Goal: Task Accomplishment & Management: Manage account settings

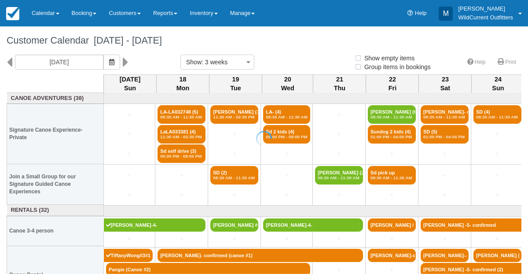
select select
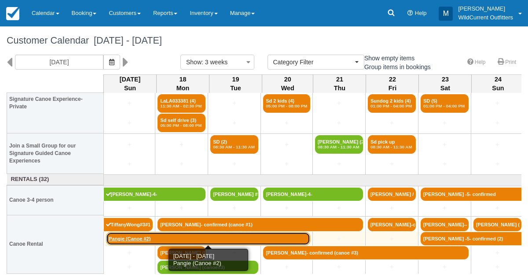
click at [126, 234] on link "Pangie (Canoe #2)" at bounding box center [208, 238] width 204 height 13
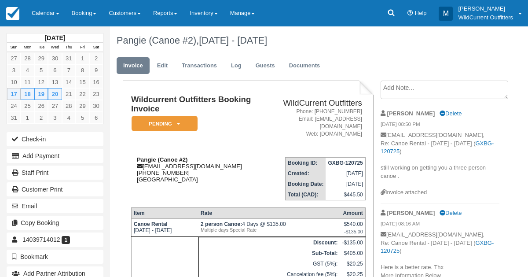
click at [178, 158] on strong "Pangie (Canoe #2)" at bounding box center [162, 159] width 51 height 7
click at [159, 62] on link "Edit" at bounding box center [162, 65] width 24 height 17
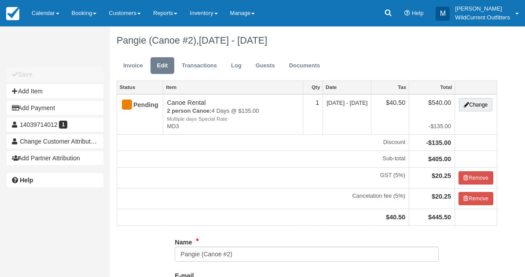
type input "(403) 971-4012"
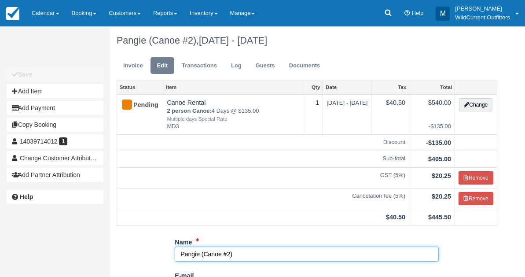
click at [221, 252] on input "Pangie (Canoe #2)" at bounding box center [307, 253] width 264 height 15
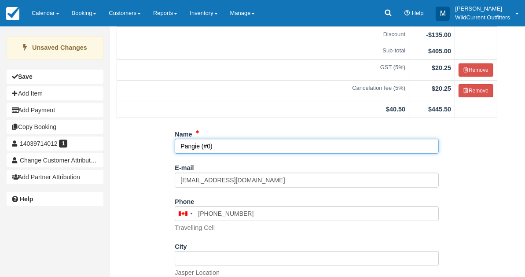
scroll to position [188, 0]
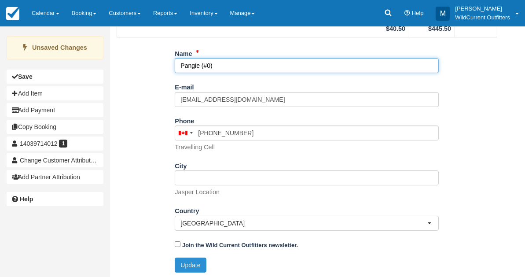
type input "Pangie (#0)"
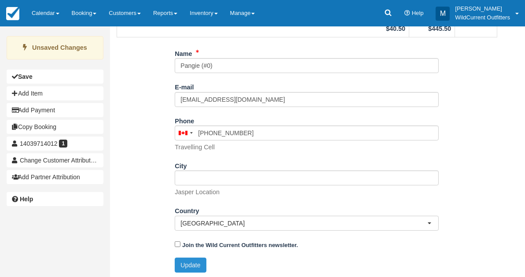
click at [194, 267] on button "Update" at bounding box center [190, 264] width 31 height 15
type input "+14039714012"
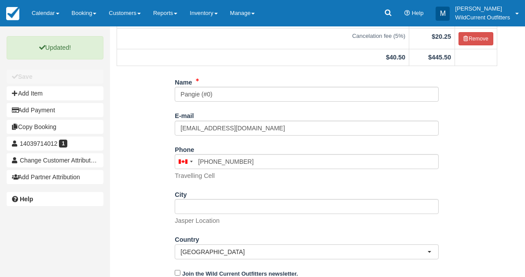
scroll to position [0, 0]
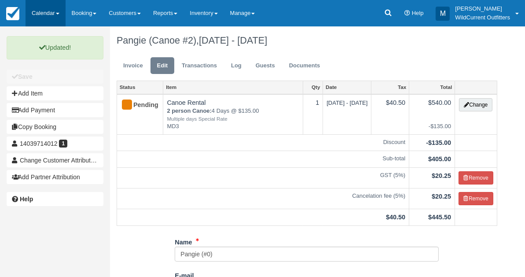
click at [36, 11] on link "Calendar" at bounding box center [46, 13] width 40 height 26
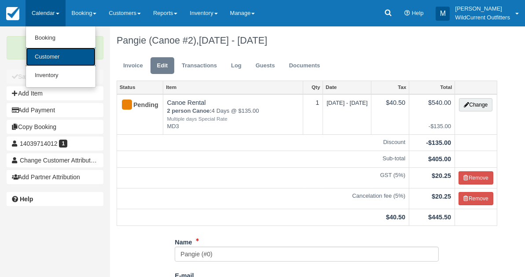
click at [41, 59] on link "Customer" at bounding box center [61, 57] width 70 height 19
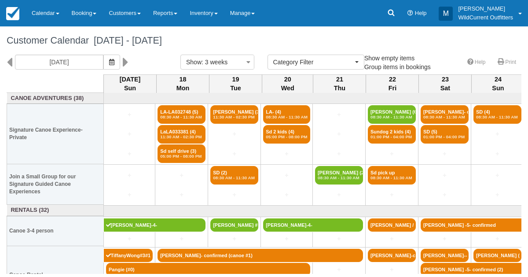
select select
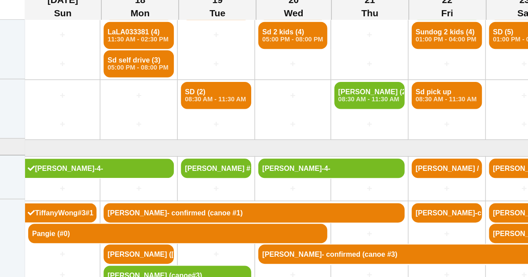
scroll to position [30, 0]
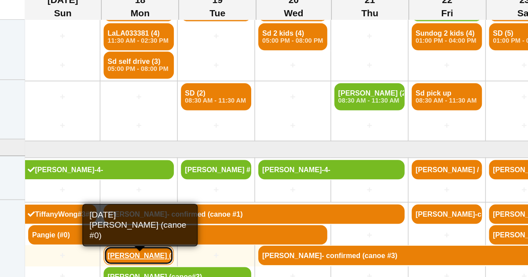
click at [178, 250] on link "Cody Parkinson (cano" at bounding box center [181, 253] width 48 height 13
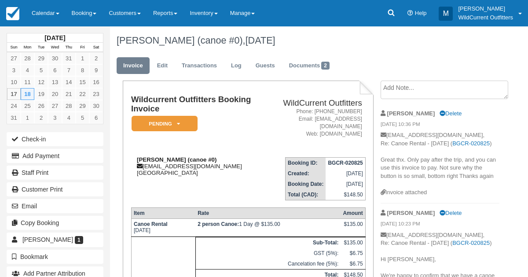
click at [204, 158] on strong "[PERSON_NAME] (canoe #0)" at bounding box center [177, 159] width 80 height 7
click at [164, 71] on link "Edit" at bounding box center [162, 65] width 24 height 17
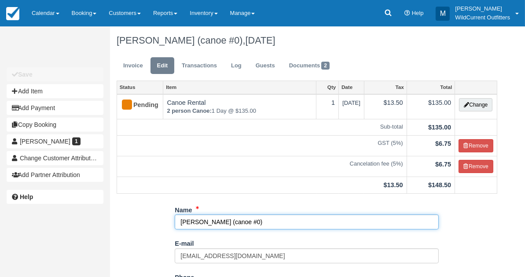
click at [246, 222] on input "Cody Parkinson (canoe #0)" at bounding box center [307, 221] width 264 height 15
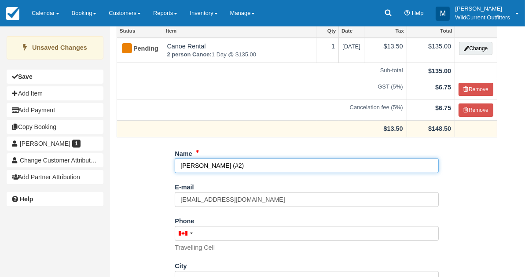
scroll to position [157, 0]
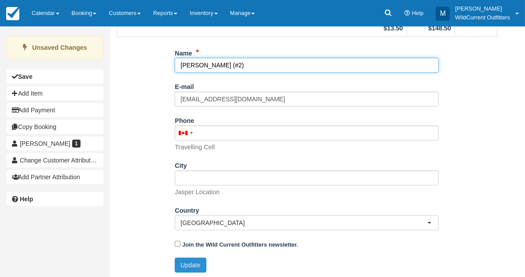
type input "[PERSON_NAME] (#2)"
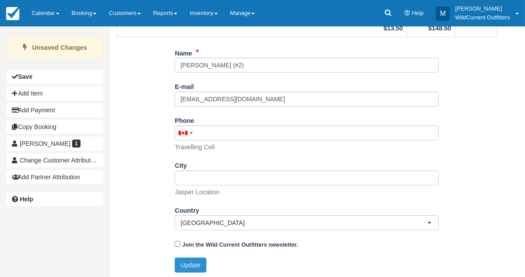
click at [194, 257] on button "Update" at bounding box center [190, 264] width 31 height 15
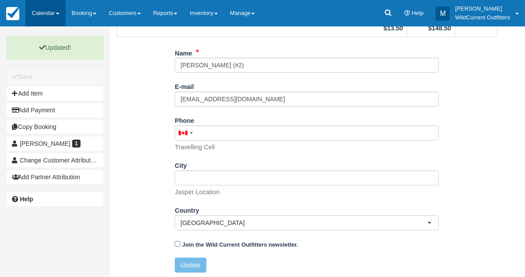
click at [48, 5] on link "Calendar" at bounding box center [46, 13] width 40 height 26
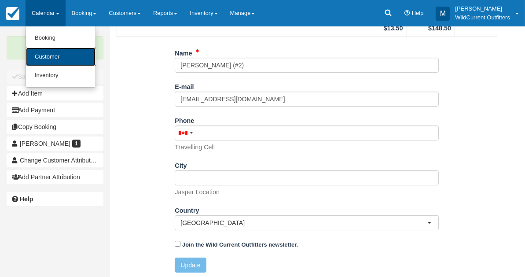
click at [43, 51] on link "Customer" at bounding box center [61, 57] width 70 height 19
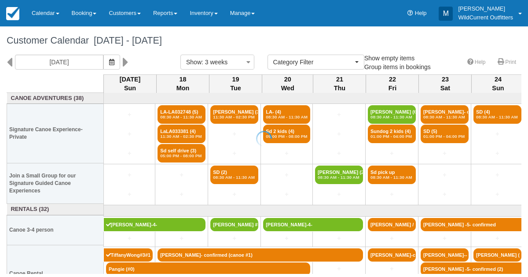
select select
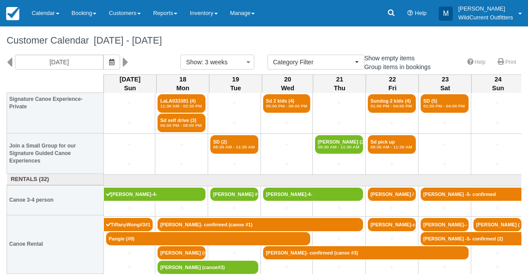
scroll to position [31, 0]
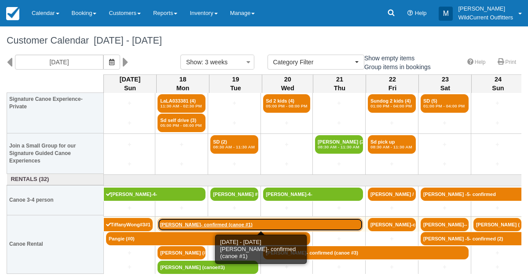
click at [292, 221] on link "[PERSON_NAME]- confirmed (canoe #1)" at bounding box center [260, 224] width 205 height 13
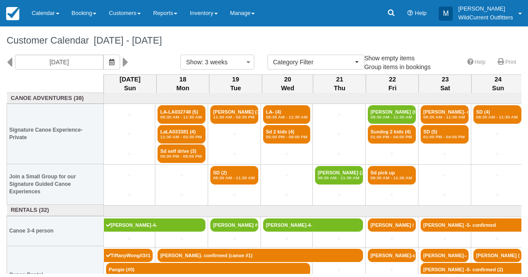
select select
click at [10, 59] on icon at bounding box center [10, 62] width 6 height 15
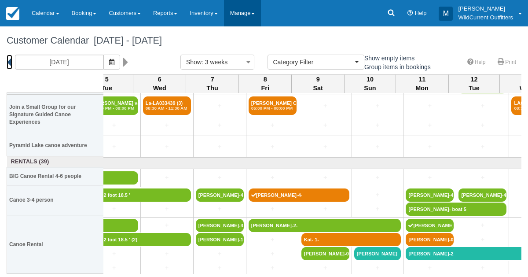
scroll to position [89, 451]
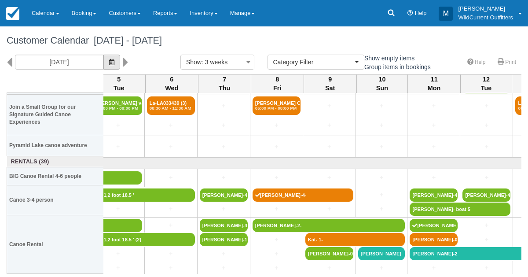
click at [120, 63] on button "button" at bounding box center [111, 62] width 17 height 15
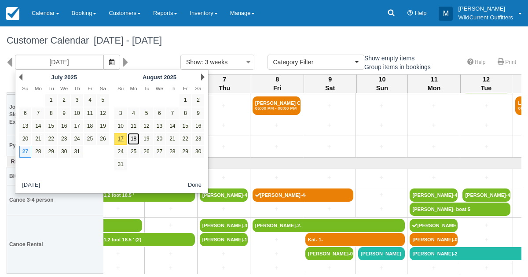
click at [133, 139] on link "18" at bounding box center [134, 139] width 12 height 12
type input "08/18/25"
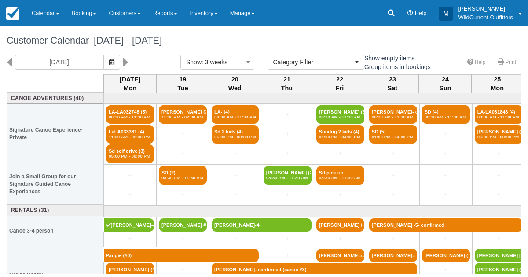
scroll to position [31, 0]
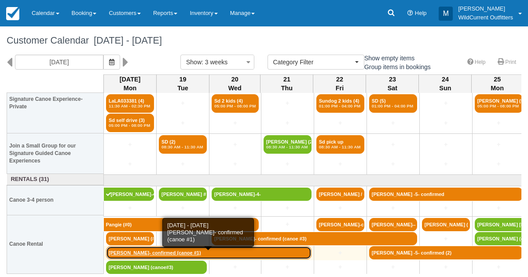
click at [131, 249] on link "Lisi Heise- confirmed (canoe #1)" at bounding box center [208, 252] width 205 height 13
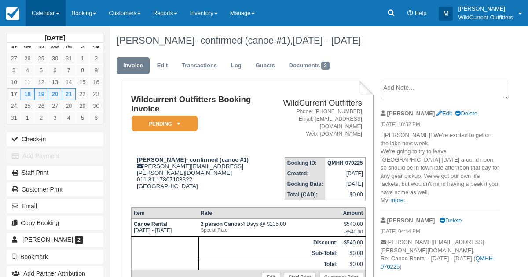
click at [45, 11] on link "Calendar" at bounding box center [46, 13] width 40 height 26
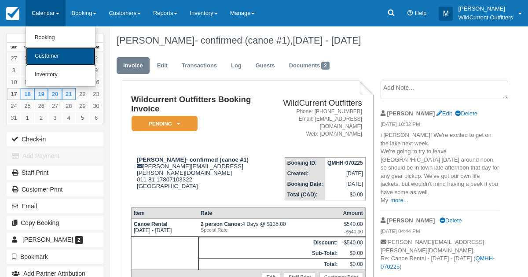
click at [47, 52] on link "Customer" at bounding box center [61, 56] width 70 height 18
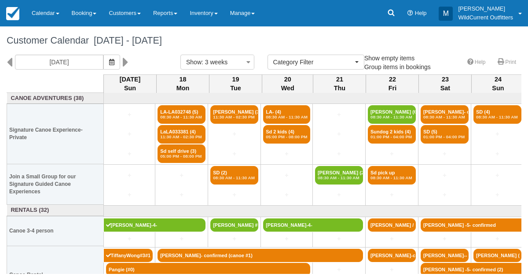
select select
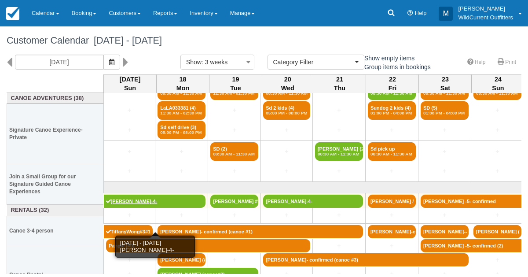
scroll to position [31, 0]
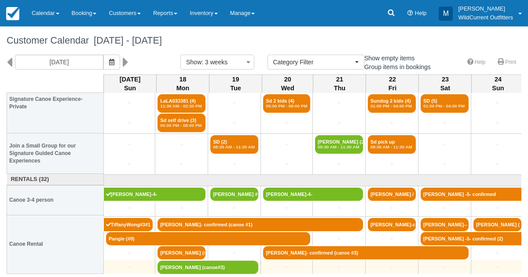
click at [133, 260] on td "+" at bounding box center [129, 267] width 51 height 15
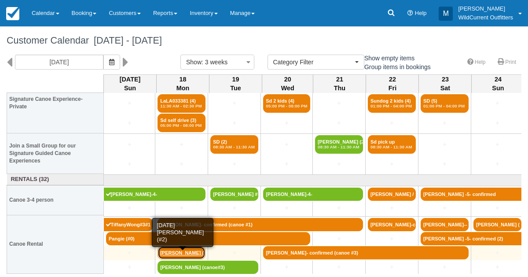
click at [185, 250] on link "[PERSON_NAME] (#2)" at bounding box center [182, 252] width 48 height 13
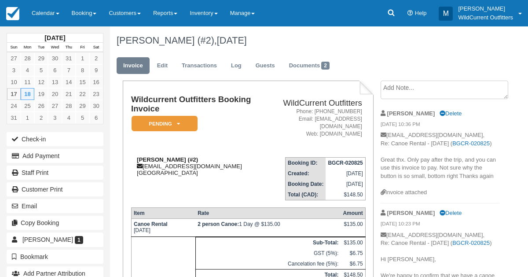
click at [197, 165] on div "Cody Parkinson (#2) codylparkinson@hotmail.com Canada" at bounding box center [197, 166] width 132 height 20
drag, startPoint x: 182, startPoint y: 160, endPoint x: 136, endPoint y: 160, distance: 46.6
click at [136, 160] on div "Cody Parkinson (#2) codylparkinson@hotmail.com Canada" at bounding box center [197, 166] width 132 height 20
copy strong "Cody Parkinson"
click at [38, 11] on link "Calendar" at bounding box center [46, 13] width 40 height 26
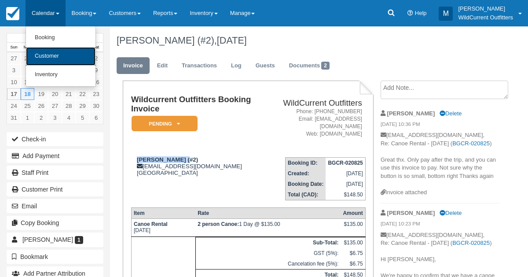
click at [42, 51] on link "Customer" at bounding box center [61, 56] width 70 height 18
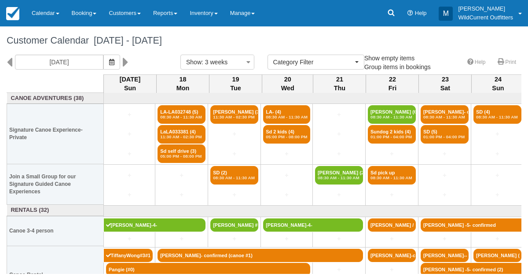
select select
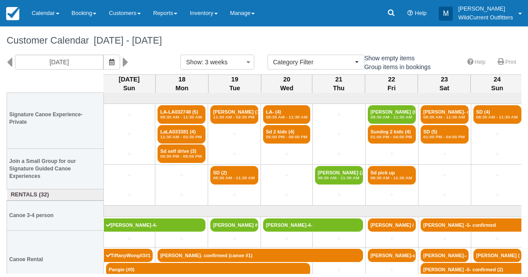
scroll to position [31, 1]
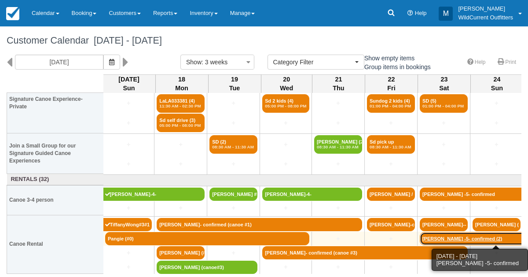
click at [435, 238] on link "Clinton Schamehorn -5- confirmed (2)" at bounding box center [497, 238] width 154 height 13
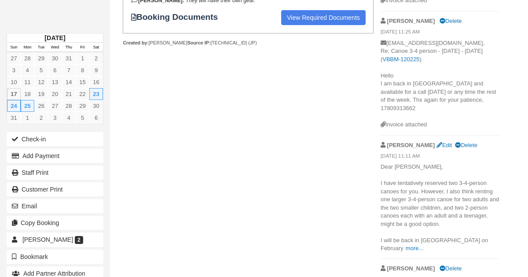
scroll to position [351, 0]
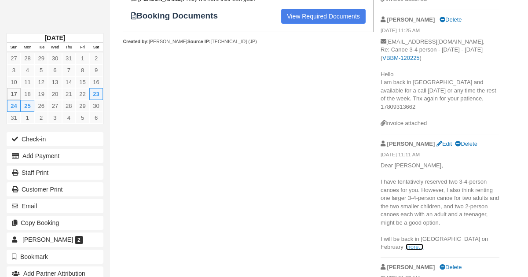
click at [423, 243] on link "more..." at bounding box center [415, 246] width 18 height 7
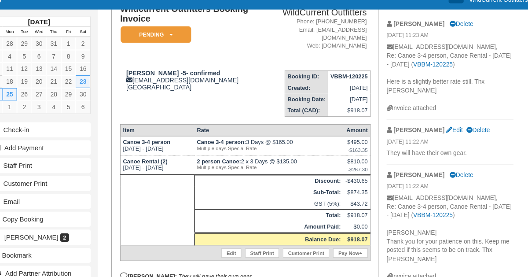
scroll to position [73, 0]
click at [56, 199] on button "Email" at bounding box center [55, 206] width 97 height 14
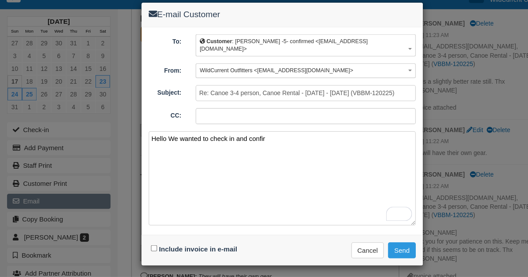
scroll to position [73, 0]
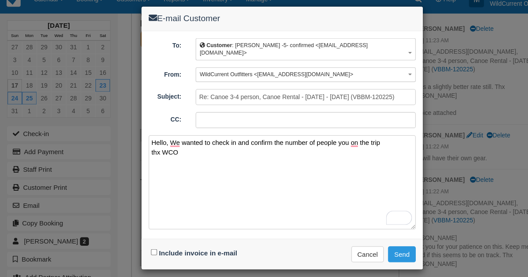
type textarea "Hello, We wanted to check in and confirm the number of people you on the trip t…"
click at [142, 247] on input "Include invoice in e-mail" at bounding box center [144, 250] width 6 height 6
checkbox input "true"
type textarea "Hello, we wanted to check in and confirm the number of people you are on the tr…"
click at [381, 244] on button "Send" at bounding box center [376, 251] width 26 height 15
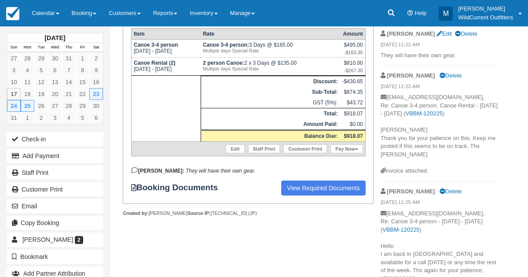
scroll to position [185, 0]
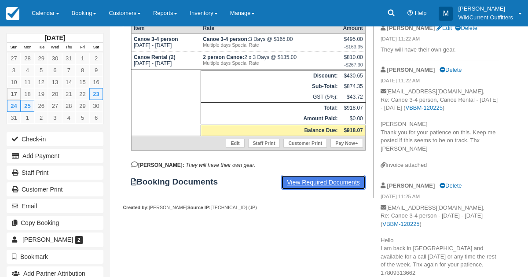
click at [332, 177] on link "View Required Documents" at bounding box center [323, 182] width 84 height 15
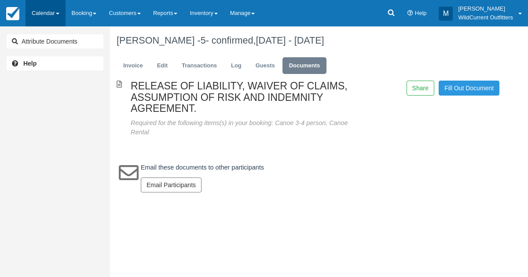
click at [37, 7] on link "Calendar" at bounding box center [46, 13] width 40 height 26
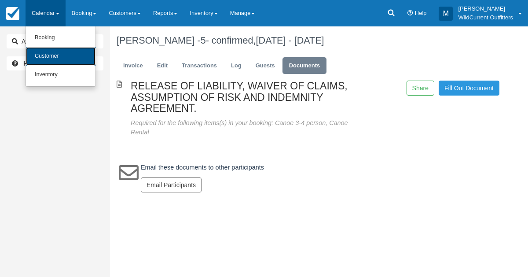
click at [42, 51] on link "Customer" at bounding box center [61, 56] width 70 height 18
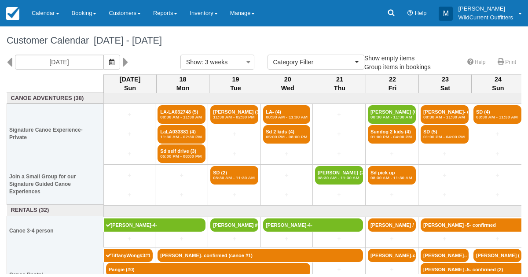
select select
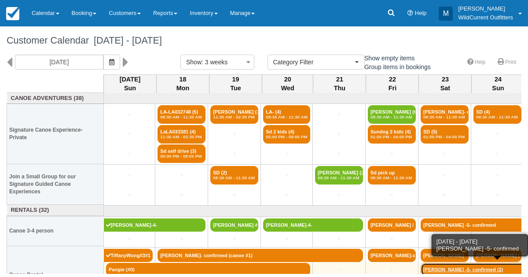
click at [434, 267] on link "[PERSON_NAME] -5- confirmed (2)" at bounding box center [498, 269] width 154 height 13
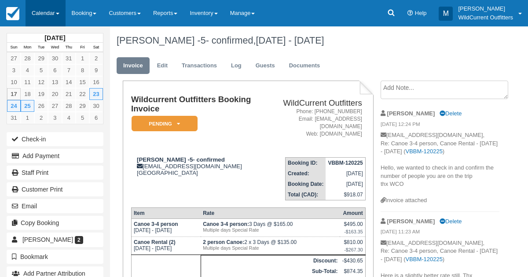
click at [35, 11] on link "Calendar" at bounding box center [46, 13] width 40 height 26
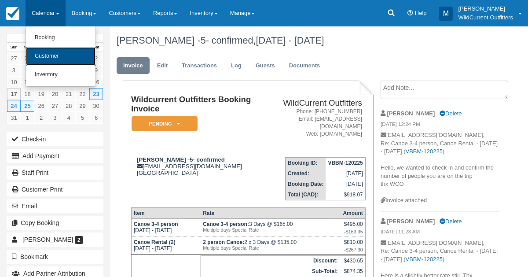
click at [37, 54] on link "Customer" at bounding box center [61, 56] width 70 height 18
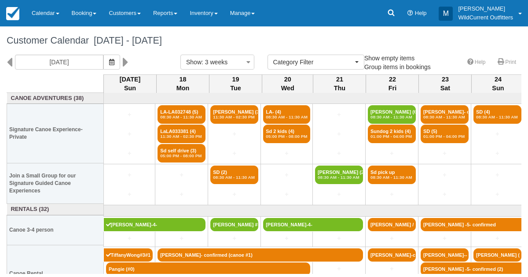
select select
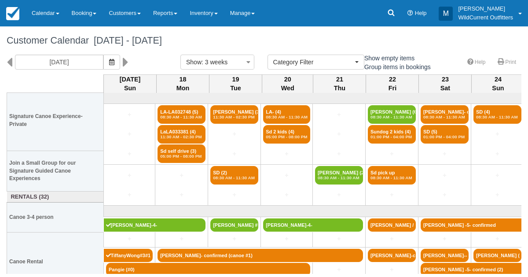
scroll to position [31, 0]
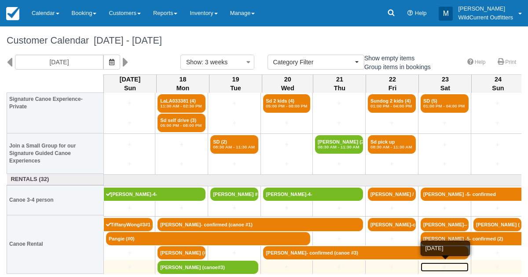
click at [443, 265] on link "+" at bounding box center [445, 266] width 48 height 9
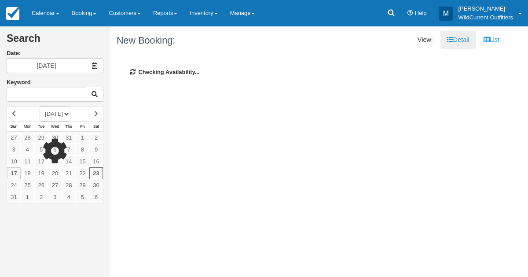
type input "08/24/25"
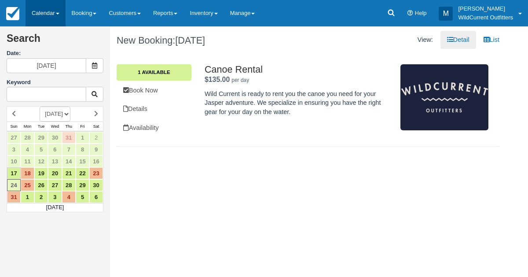
click at [30, 16] on link "Calendar" at bounding box center [46, 13] width 40 height 26
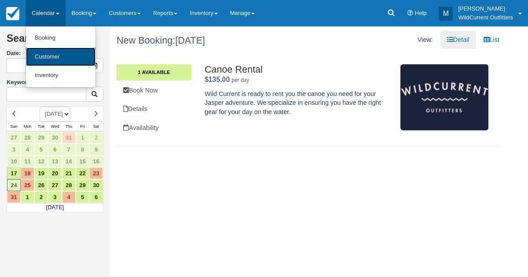
click at [37, 54] on link "Customer" at bounding box center [61, 57] width 70 height 19
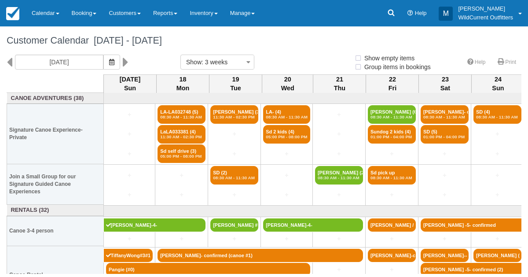
select select
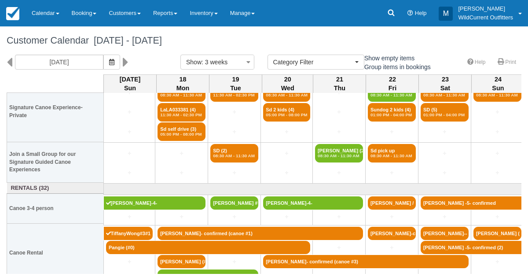
scroll to position [31, 0]
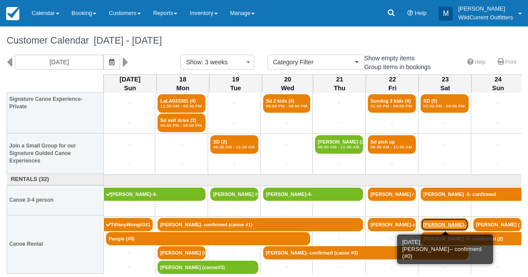
click at [436, 219] on link "Lea Krautheimer-- co" at bounding box center [445, 224] width 48 height 13
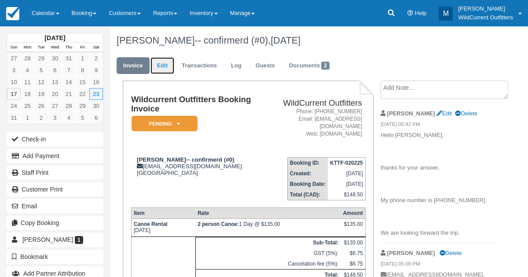
click at [163, 65] on link "Edit" at bounding box center [162, 65] width 24 height 17
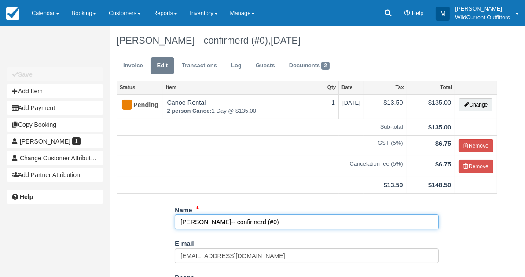
click at [262, 219] on input "[PERSON_NAME]-- confirmerd (#0)" at bounding box center [307, 221] width 264 height 15
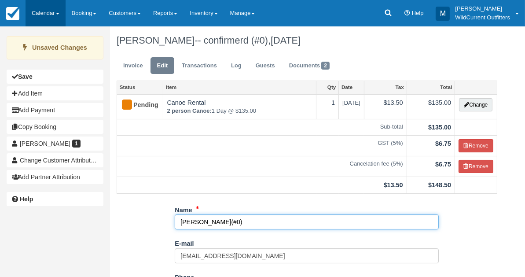
type input "Lea Krautheimer(#0)"
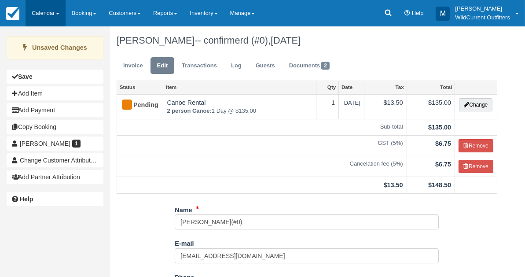
click at [45, 9] on link "Calendar" at bounding box center [46, 13] width 40 height 26
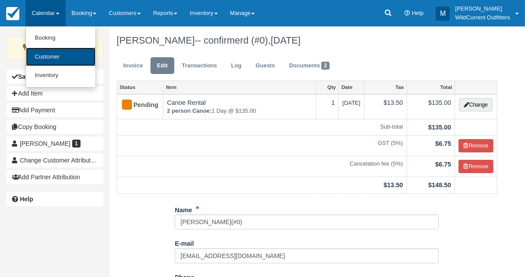
click at [40, 54] on link "Customer" at bounding box center [61, 57] width 70 height 19
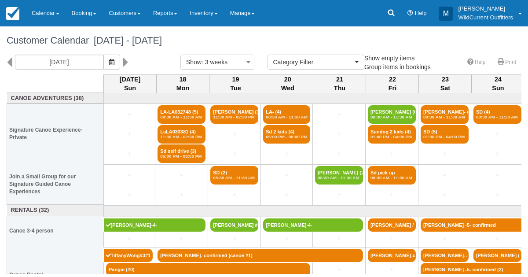
select select
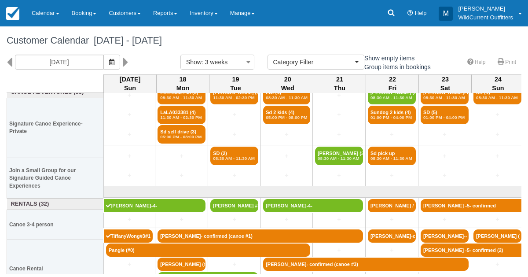
scroll to position [31, 0]
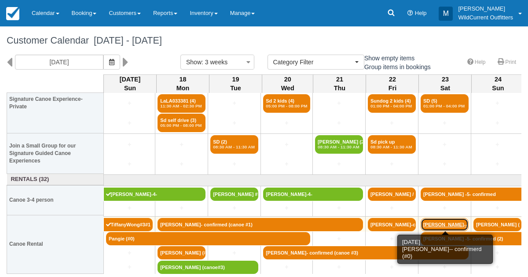
click at [436, 223] on link "Lea Krautheimer-- co" at bounding box center [445, 224] width 48 height 13
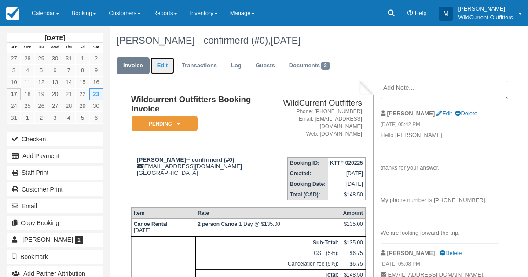
click at [167, 61] on link "Edit" at bounding box center [162, 65] width 24 height 17
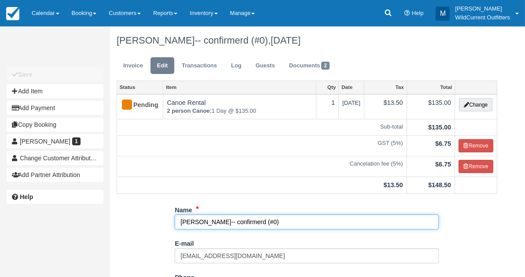
click at [261, 221] on input "[PERSON_NAME]-- confirmerd (#0)" at bounding box center [307, 221] width 264 height 15
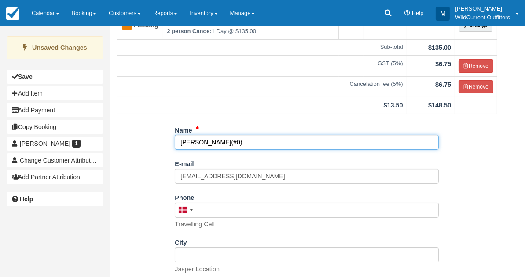
scroll to position [157, 0]
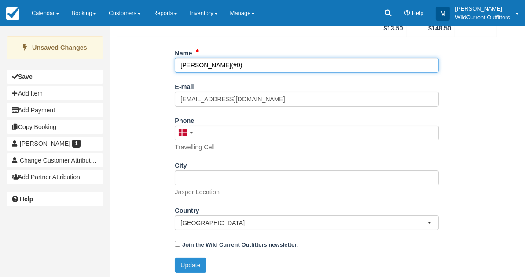
type input "[PERSON_NAME](#0)"
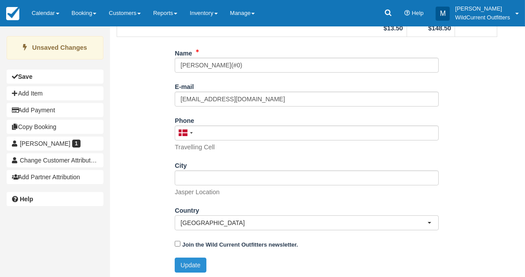
click at [197, 265] on button "Update" at bounding box center [190, 264] width 31 height 15
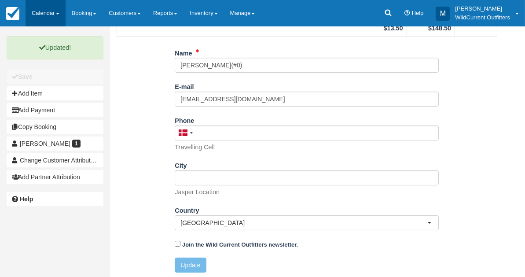
click at [42, 13] on link "Calendar" at bounding box center [46, 13] width 40 height 26
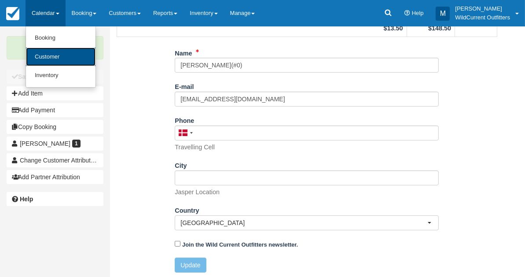
click at [43, 63] on link "Customer" at bounding box center [61, 57] width 70 height 19
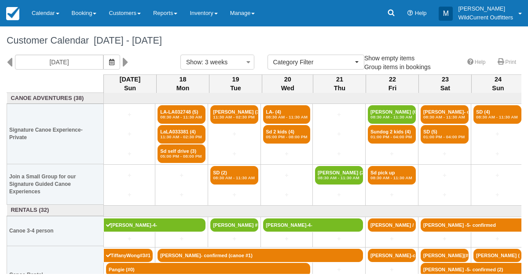
select select
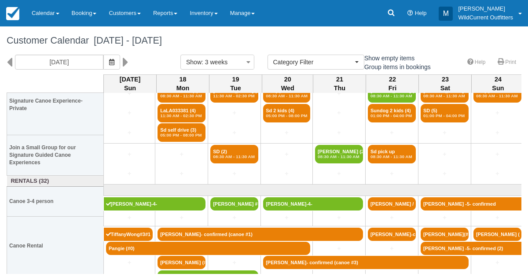
scroll to position [31, 0]
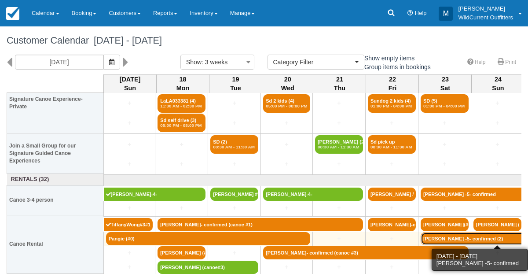
click at [461, 234] on link "Clinton Schamehorn -5- confirmed (2)" at bounding box center [498, 238] width 154 height 13
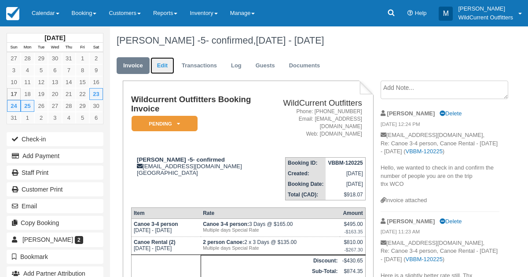
click at [163, 66] on link "Edit" at bounding box center [162, 65] width 24 height 17
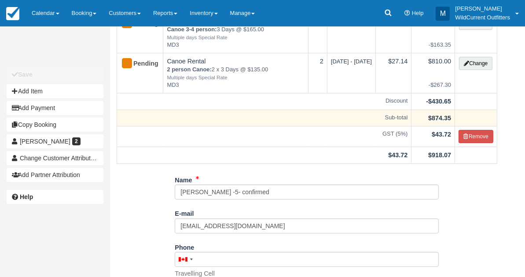
scroll to position [87, 0]
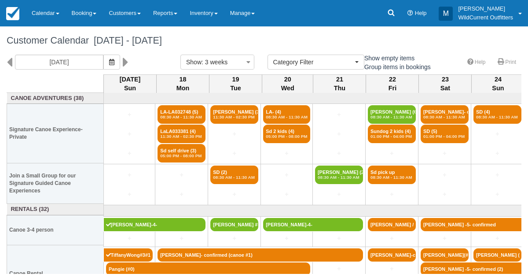
select select
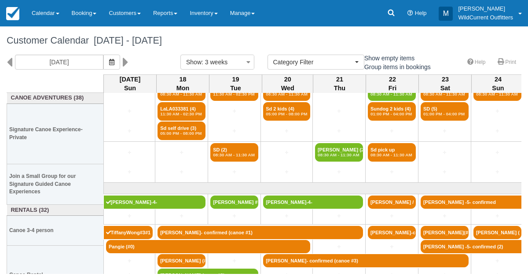
scroll to position [31, 0]
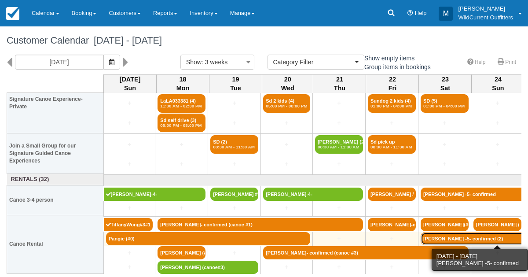
click at [467, 239] on link "Clinton Schamehorn -5- confirmed (2)" at bounding box center [498, 238] width 154 height 13
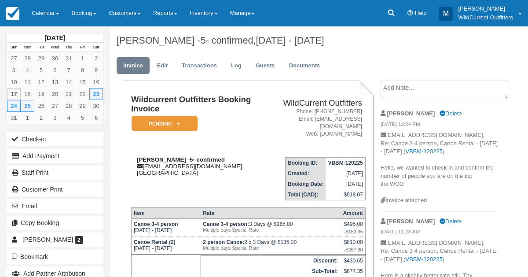
click at [198, 159] on strong "[PERSON_NAME] -5- confirmed" at bounding box center [181, 159] width 88 height 7
click at [161, 66] on link "Edit" at bounding box center [162, 65] width 24 height 17
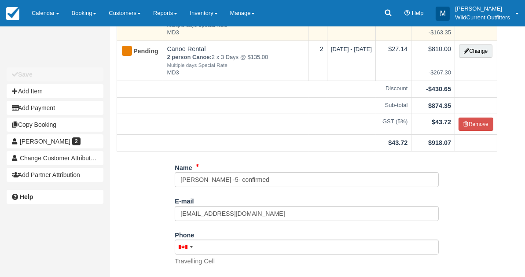
scroll to position [94, 0]
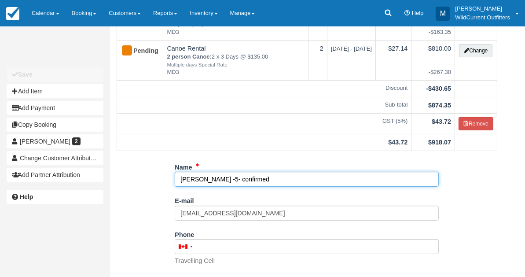
click at [240, 177] on input "[PERSON_NAME] -5- confirmed" at bounding box center [307, 179] width 264 height 15
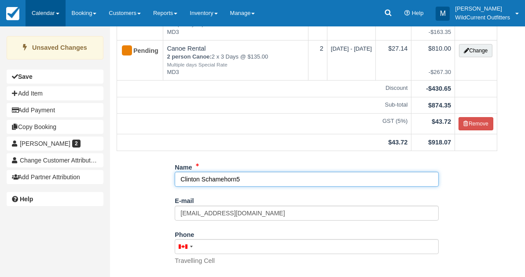
type input "Clinton Schamehorn5"
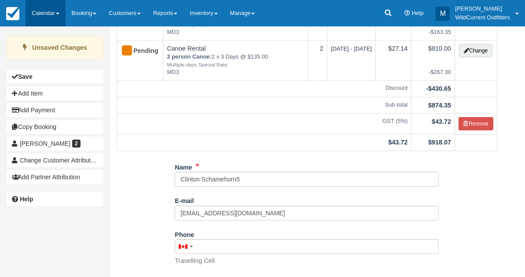
click at [36, 11] on link "Calendar" at bounding box center [46, 13] width 40 height 26
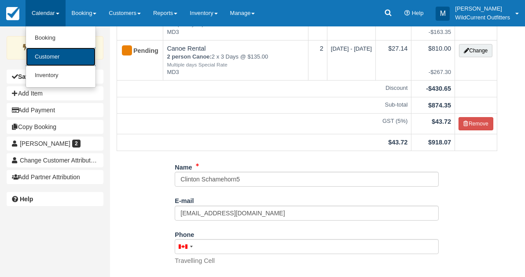
click at [42, 52] on link "Customer" at bounding box center [61, 57] width 70 height 19
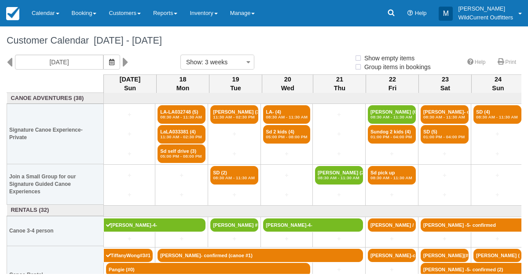
select select
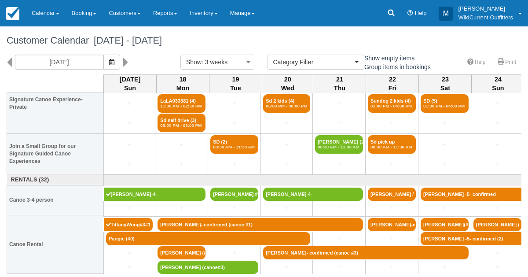
scroll to position [30, 0]
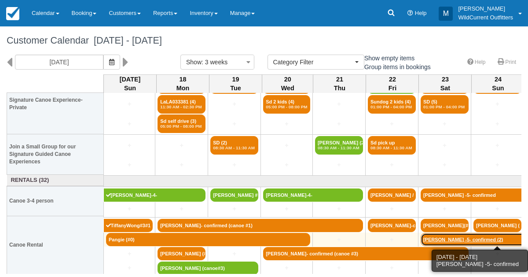
click at [437, 240] on link "Clinton Schamehorn -5- confirmed (2)" at bounding box center [498, 239] width 154 height 13
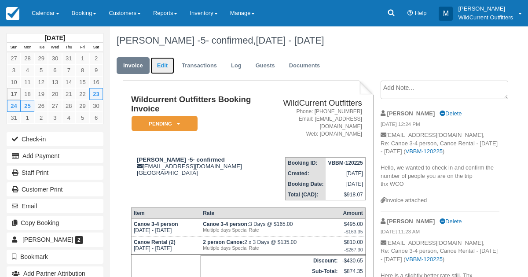
click at [161, 62] on link "Edit" at bounding box center [162, 65] width 24 height 17
click at [163, 63] on link "Edit" at bounding box center [162, 65] width 24 height 17
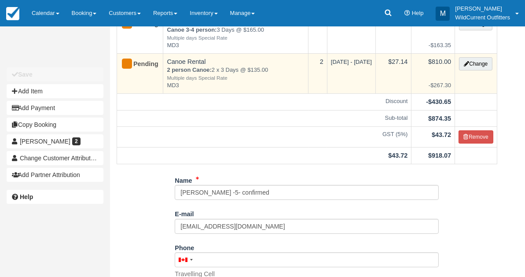
scroll to position [81, 0]
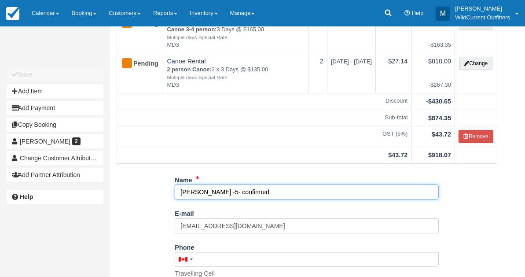
click at [284, 194] on input "[PERSON_NAME] -5- confirmed" at bounding box center [307, 191] width 264 height 15
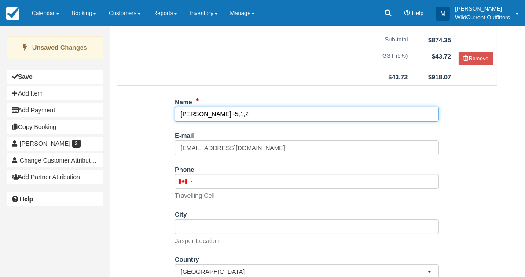
scroll to position [208, 0]
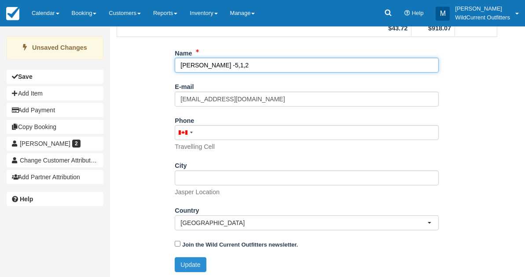
type input "[PERSON_NAME] -5,1,2"
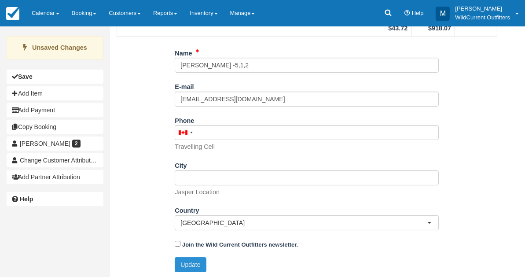
click at [192, 257] on button "Update" at bounding box center [190, 264] width 31 height 15
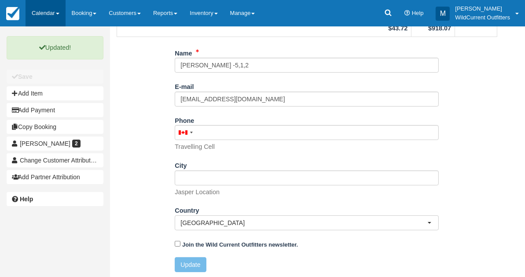
click at [41, 8] on link "Calendar" at bounding box center [46, 13] width 40 height 26
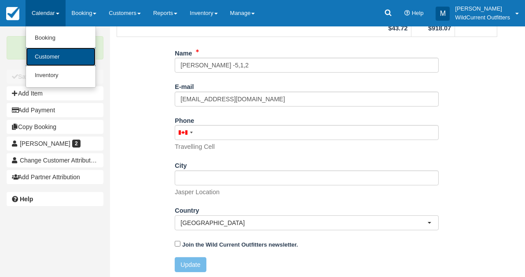
click at [44, 55] on link "Customer" at bounding box center [61, 57] width 70 height 19
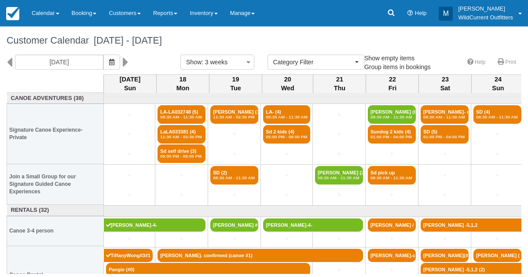
select select
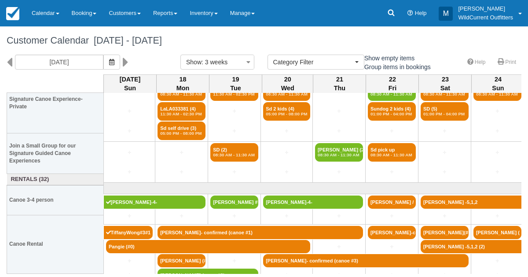
scroll to position [31, 0]
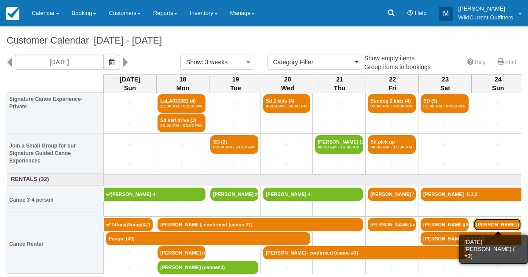
click at [491, 224] on link "[PERSON_NAME] ( #" at bounding box center [497, 224] width 48 height 13
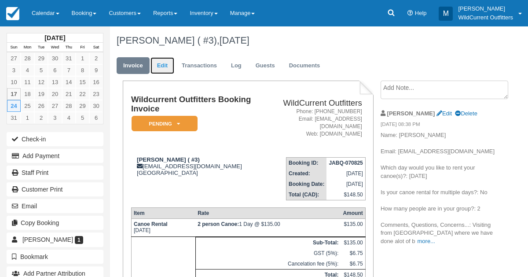
click at [157, 70] on link "Edit" at bounding box center [162, 65] width 24 height 17
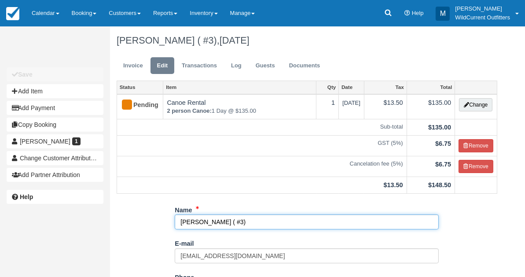
click at [235, 222] on input "Dave Heidebrecht ( #3)" at bounding box center [307, 221] width 264 height 15
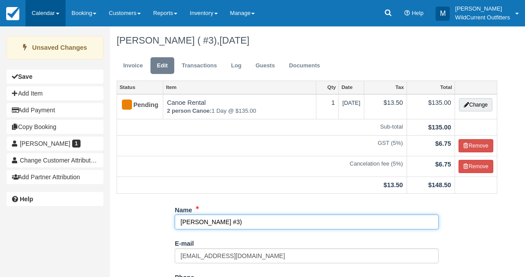
type input "Dave Heidebrecht #3)"
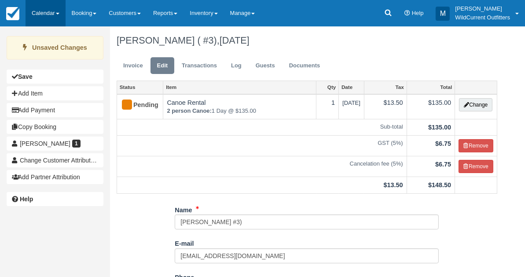
click at [32, 12] on link "Calendar" at bounding box center [46, 13] width 40 height 26
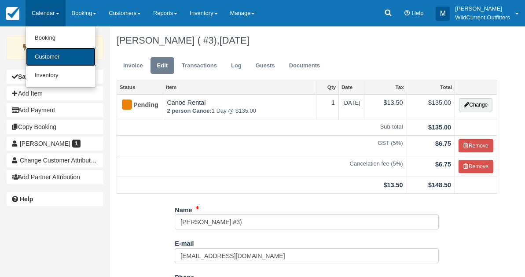
click at [49, 55] on link "Customer" at bounding box center [61, 57] width 70 height 19
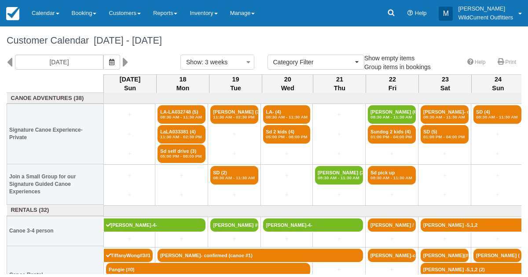
select select
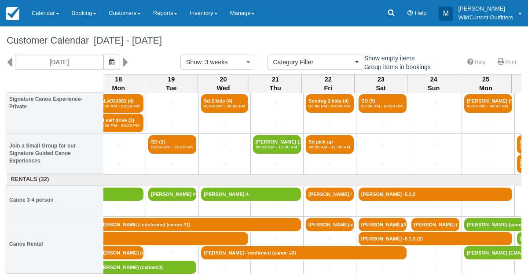
scroll to position [31, 64]
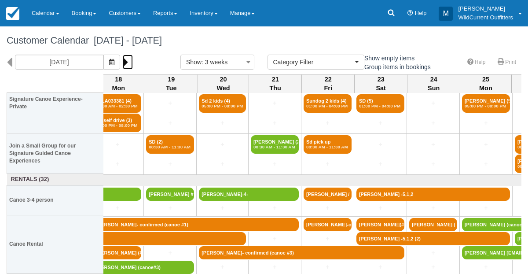
click at [128, 63] on icon at bounding box center [126, 62] width 6 height 15
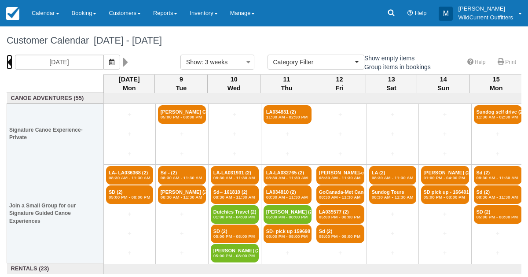
click at [8, 58] on icon at bounding box center [10, 62] width 6 height 15
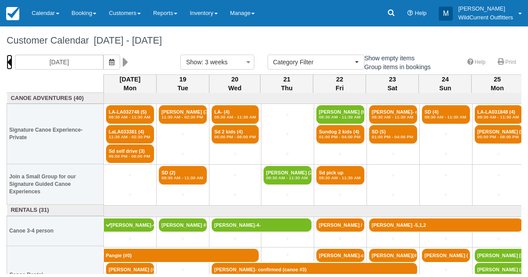
scroll to position [31, 0]
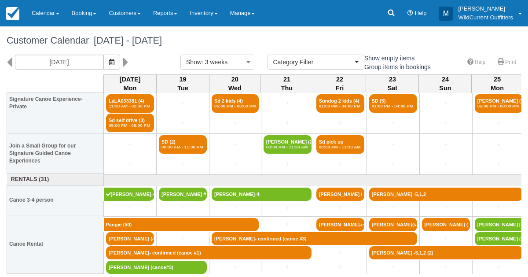
click at [0, 66] on div "[DATE]" at bounding box center [87, 62] width 174 height 15
click at [8, 59] on icon at bounding box center [10, 62] width 6 height 15
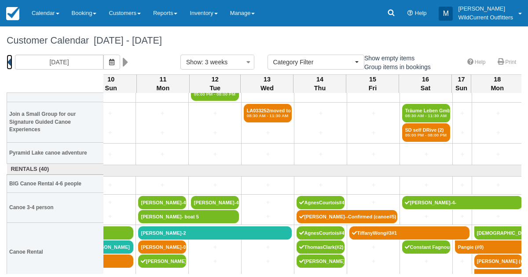
scroll to position [82, 670]
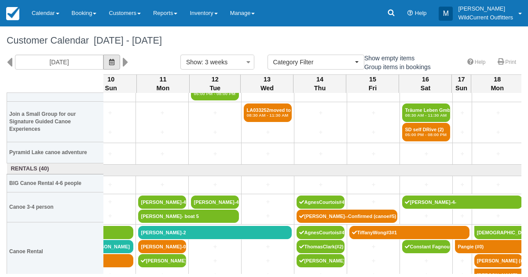
click at [120, 61] on button "button" at bounding box center [111, 62] width 17 height 15
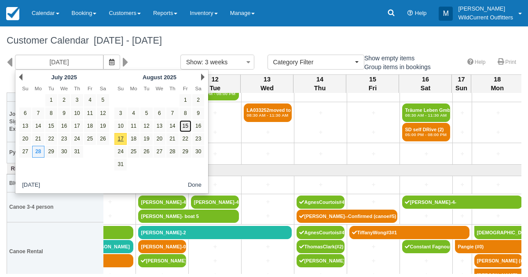
click at [183, 125] on link "15" at bounding box center [186, 126] width 12 height 12
type input "08/15/25"
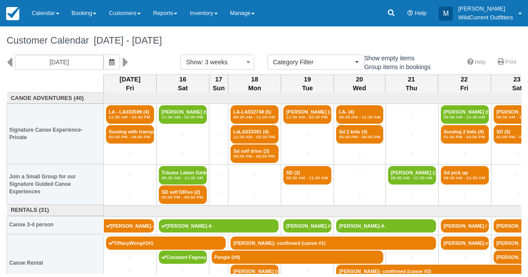
scroll to position [18, 0]
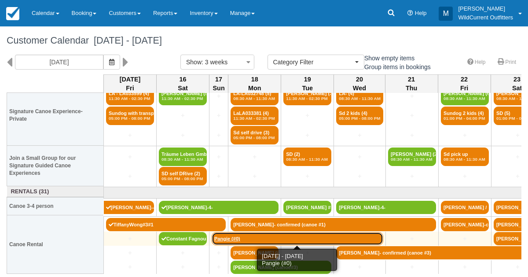
click at [322, 238] on link "Pangie (#0)" at bounding box center [298, 238] width 172 height 13
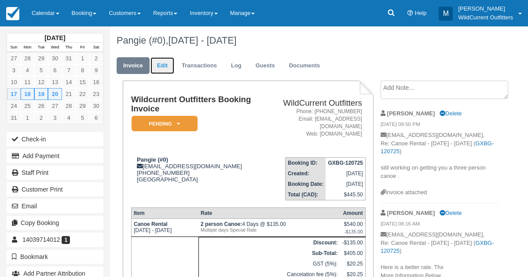
click at [166, 68] on link "Edit" at bounding box center [162, 65] width 24 height 17
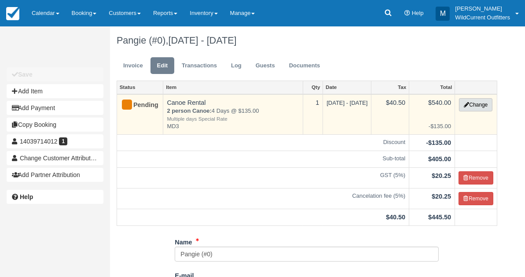
click at [474, 101] on button "Change" at bounding box center [475, 104] width 33 height 13
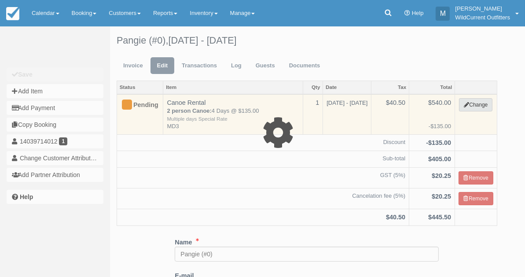
select select "7"
type input "540.00"
type input "MD3"
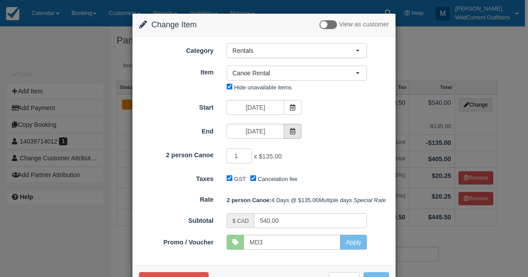
click at [293, 129] on icon at bounding box center [293, 131] width 6 height 6
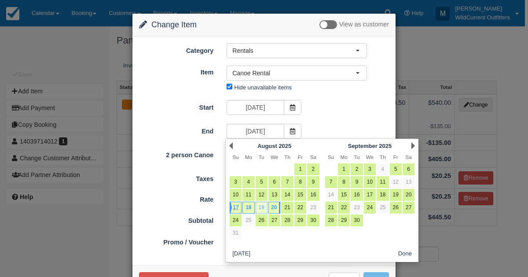
click at [264, 205] on link "19" at bounding box center [262, 208] width 12 height 12
type input "08/19/25"
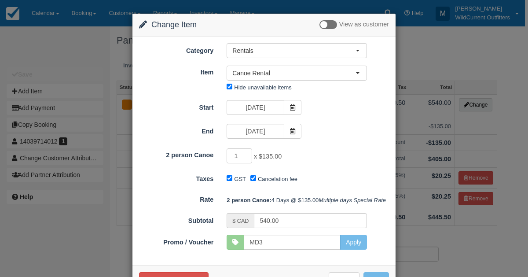
type input "405.00"
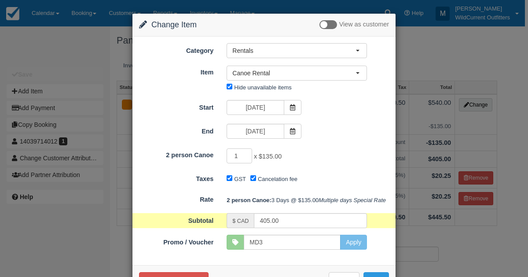
scroll to position [44, 0]
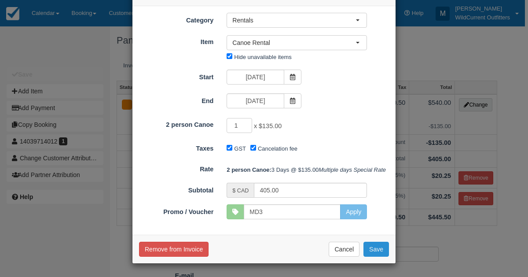
click at [372, 248] on button "Save" at bounding box center [376, 249] width 26 height 15
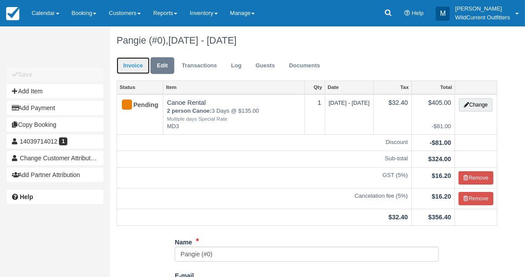
click at [132, 62] on link "Invoice" at bounding box center [133, 65] width 33 height 17
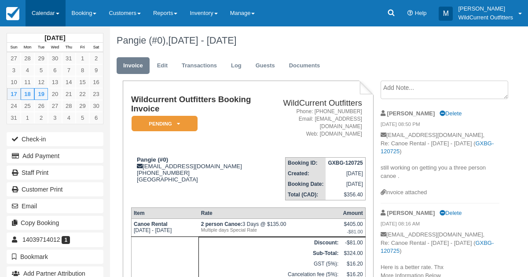
click at [36, 11] on link "Calendar" at bounding box center [46, 13] width 40 height 26
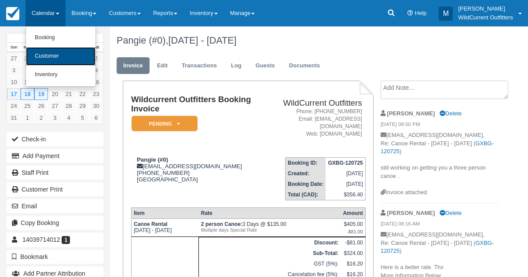
click at [45, 56] on link "Customer" at bounding box center [61, 56] width 70 height 18
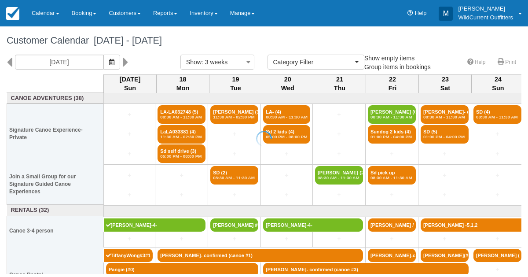
select select
click at [120, 65] on button "button" at bounding box center [111, 62] width 17 height 15
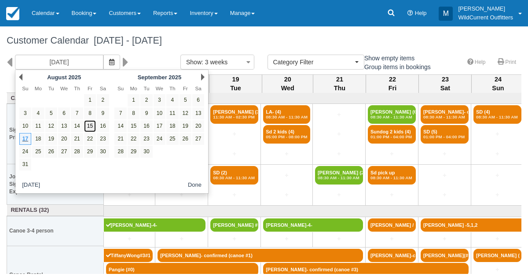
click at [93, 125] on link "15" at bounding box center [90, 126] width 12 height 12
type input "[DATE]"
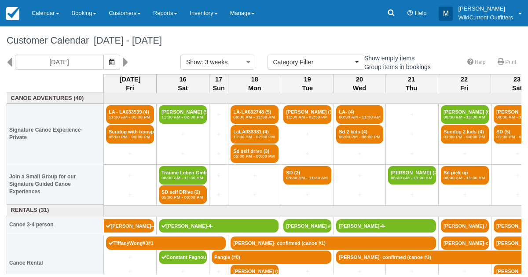
scroll to position [18, 0]
